Goal: Task Accomplishment & Management: Use online tool/utility

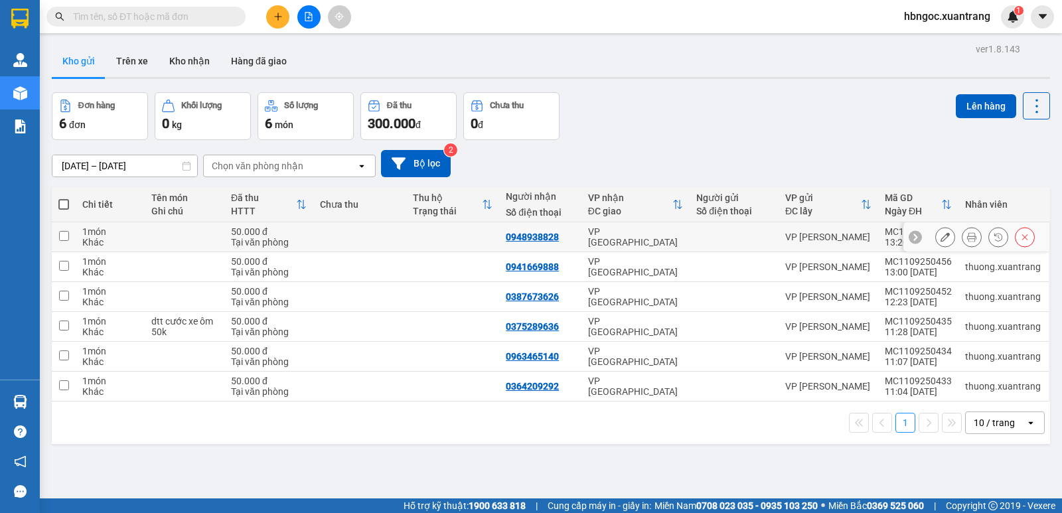
click at [936, 236] on button at bounding box center [945, 237] width 19 height 23
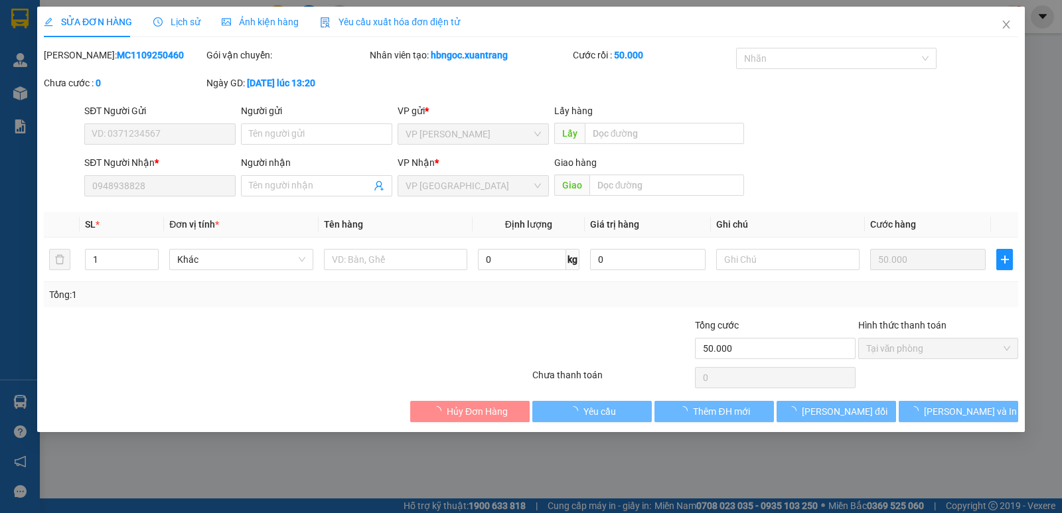
type input "0948938828"
type input "50.000"
type input "0"
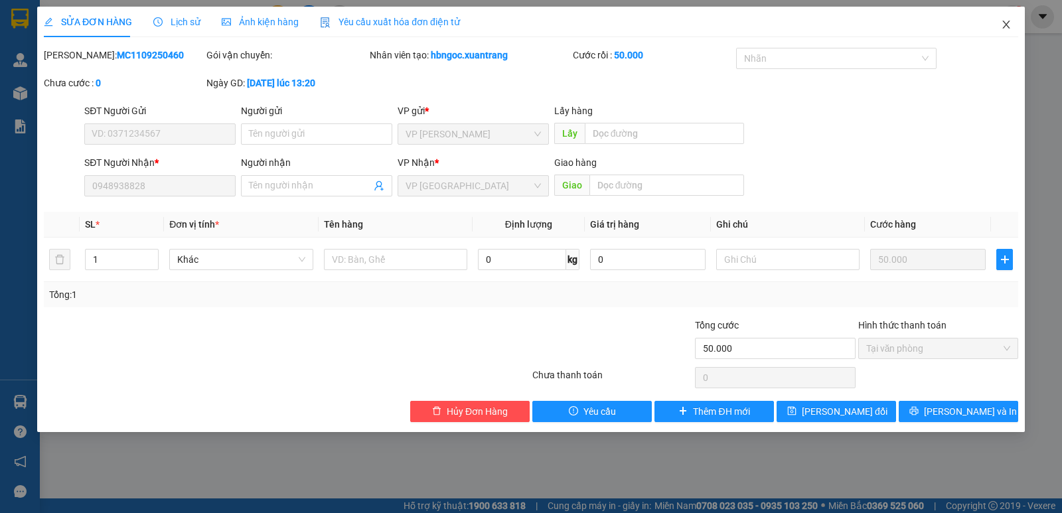
click at [1007, 28] on icon "close" at bounding box center [1006, 24] width 11 height 11
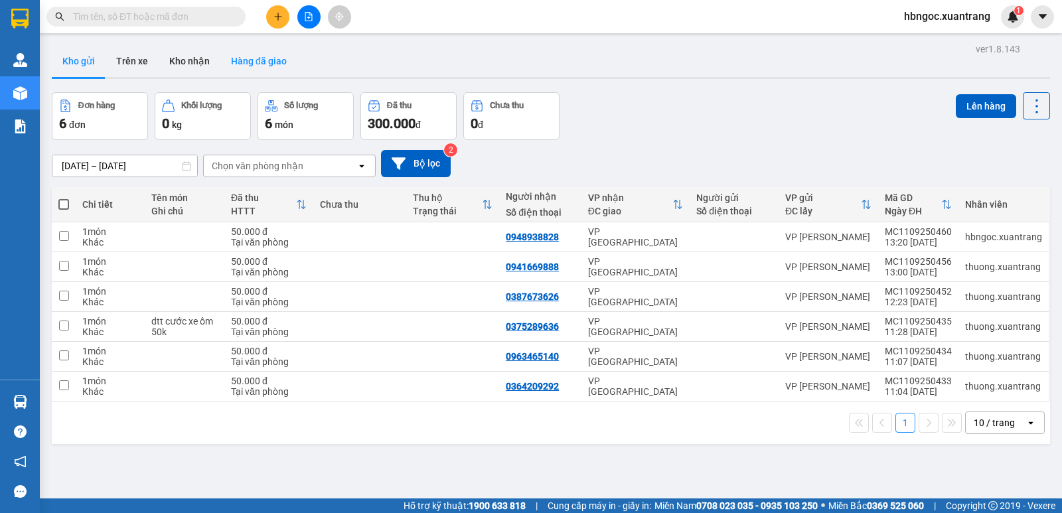
click at [268, 64] on button "Hàng đã giao" at bounding box center [258, 61] width 77 height 32
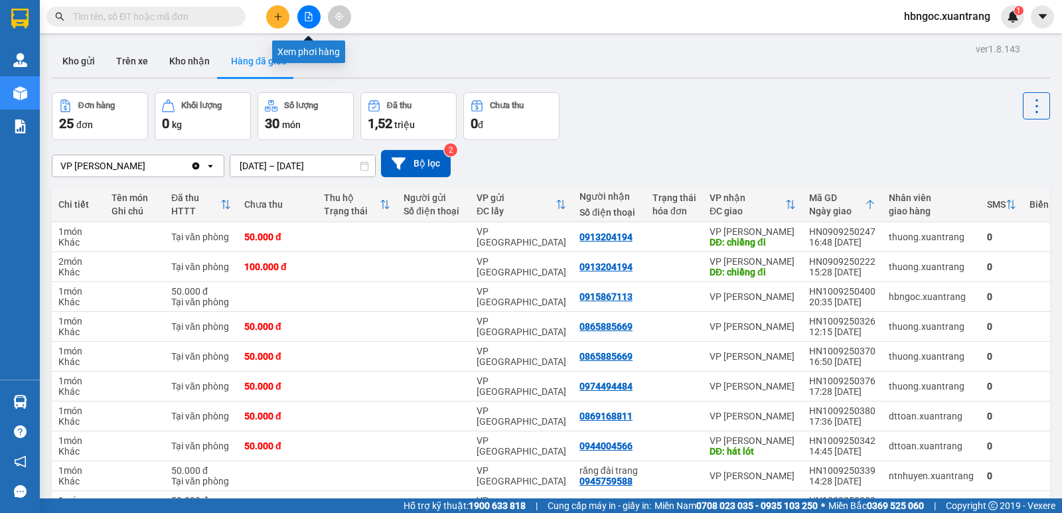
click at [306, 19] on icon "file-add" at bounding box center [308, 16] width 9 height 9
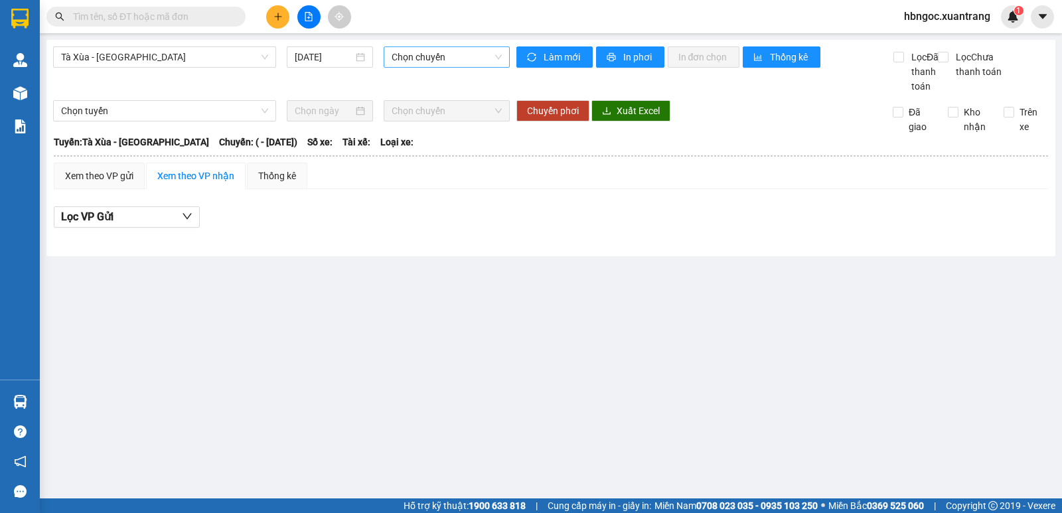
click at [462, 62] on span "Chọn chuyến" at bounding box center [446, 57] width 109 height 20
click at [193, 57] on span "Tà Xùa - [GEOGRAPHIC_DATA]" at bounding box center [164, 57] width 207 height 20
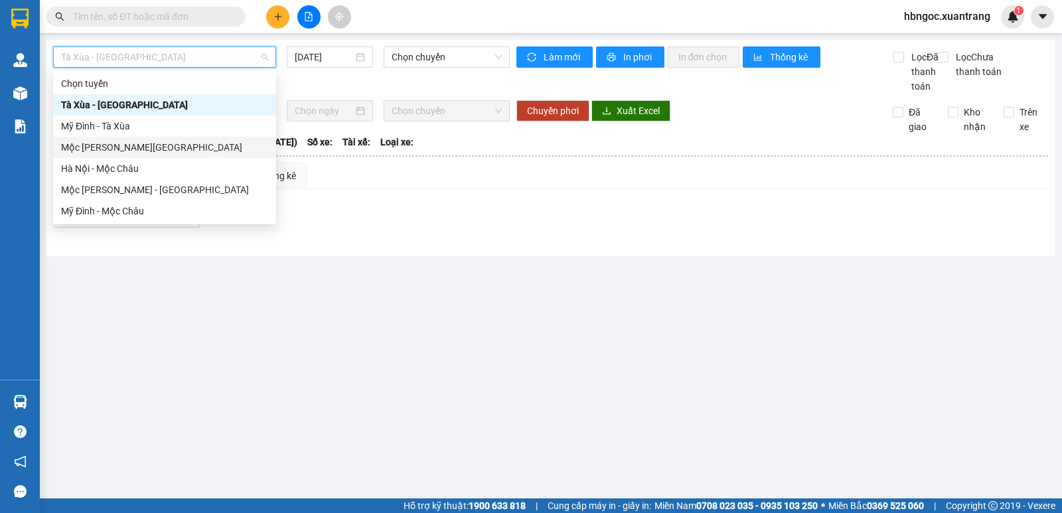
click at [195, 146] on div "Mộc [PERSON_NAME][GEOGRAPHIC_DATA]" at bounding box center [164, 147] width 207 height 15
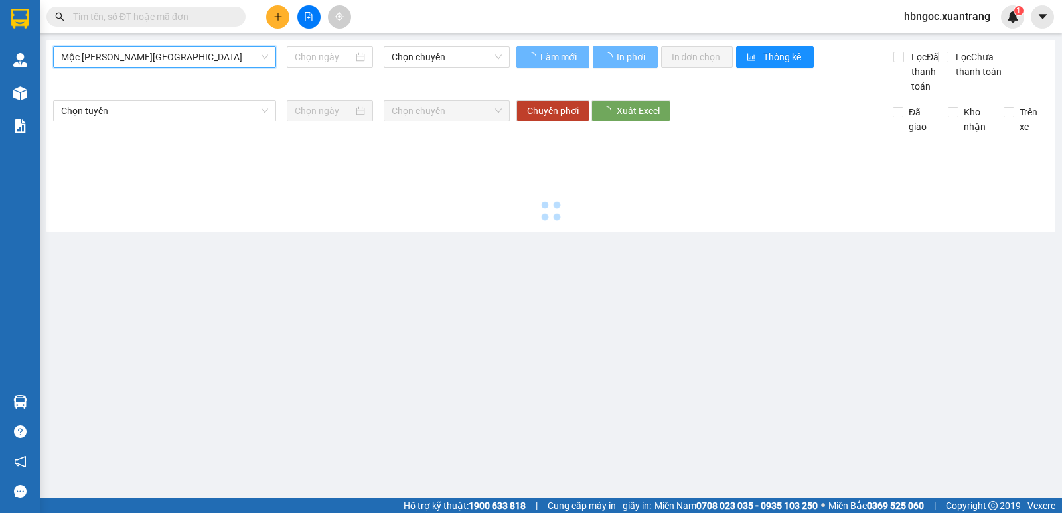
type input "[DATE]"
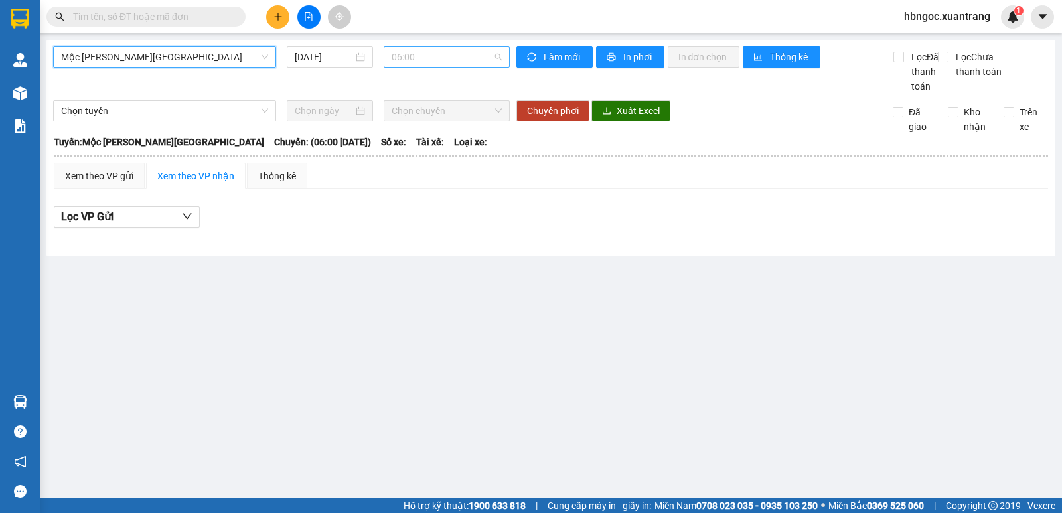
click at [436, 62] on span "06:00" at bounding box center [446, 57] width 109 height 20
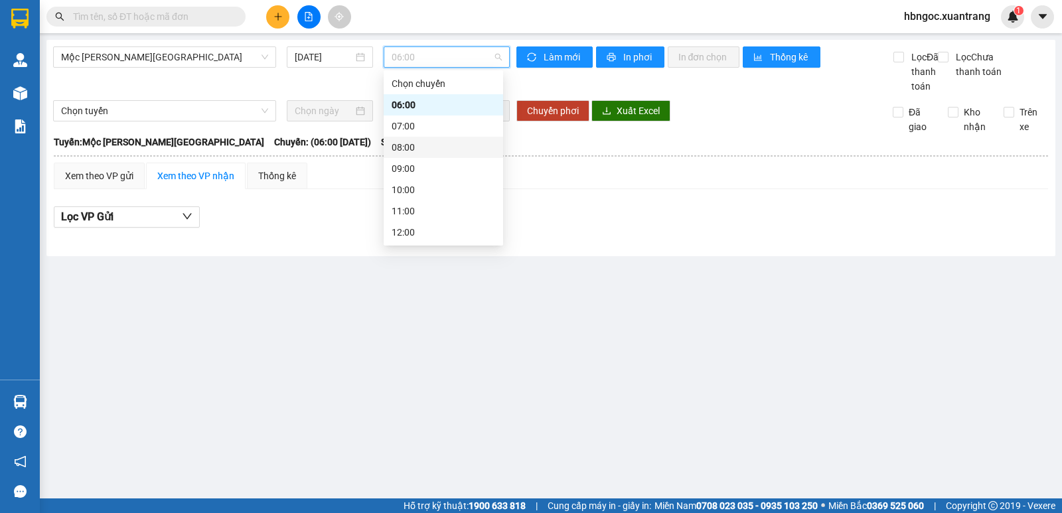
click at [433, 139] on div "08:00" at bounding box center [443, 147] width 119 height 21
